Goal: Transaction & Acquisition: Purchase product/service

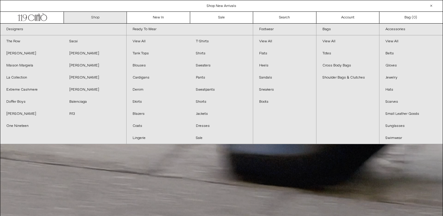
click at [97, 14] on link "Shop" at bounding box center [95, 17] width 63 height 11
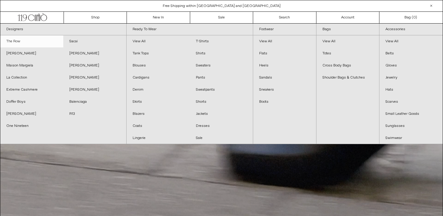
click at [19, 42] on link "The Row" at bounding box center [31, 41] width 63 height 12
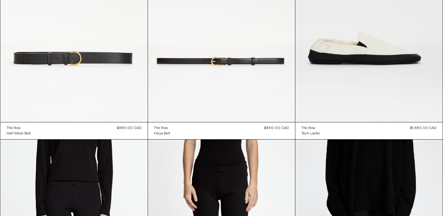
scroll to position [8004, 0]
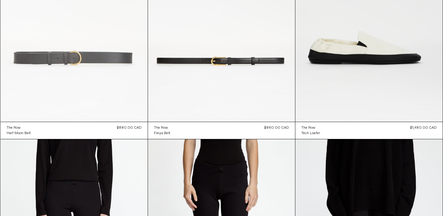
click at [98, 61] on at bounding box center [74, 11] width 147 height 221
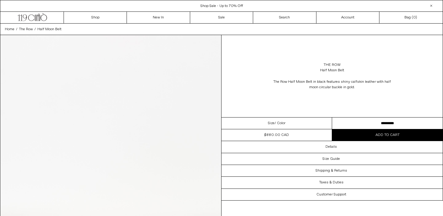
click at [354, 125] on select "**********" at bounding box center [387, 123] width 111 height 12
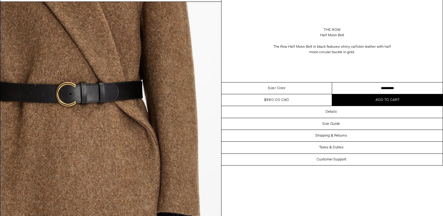
scroll to position [315, 0]
